Goal: Task Accomplishment & Management: Use online tool/utility

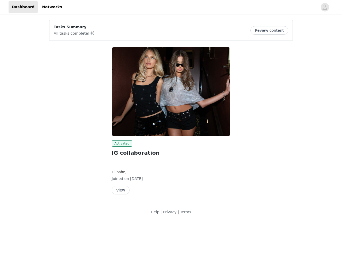
click at [171, 111] on img at bounding box center [171, 91] width 119 height 89
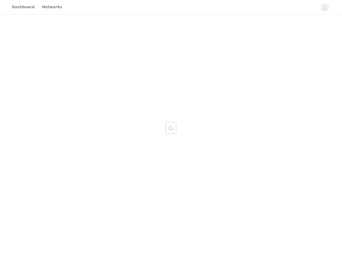
click at [325, 7] on div at bounding box center [171, 128] width 342 height 256
click at [271, 30] on div at bounding box center [171, 128] width 342 height 256
click at [171, 92] on div at bounding box center [171, 128] width 342 height 256
click at [121, 144] on div at bounding box center [171, 128] width 342 height 256
click at [120, 190] on div at bounding box center [171, 128] width 342 height 256
